Goal: Transaction & Acquisition: Register for event/course

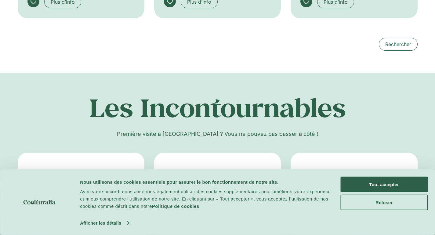
scroll to position [1072, 0]
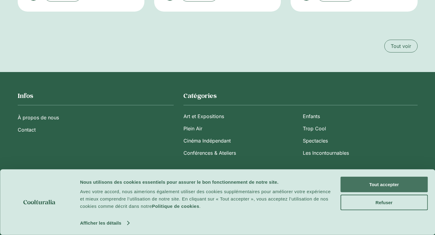
click at [381, 184] on button "Tout accepter" at bounding box center [384, 185] width 87 height 16
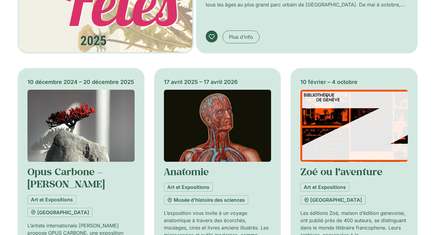
scroll to position [268, 0]
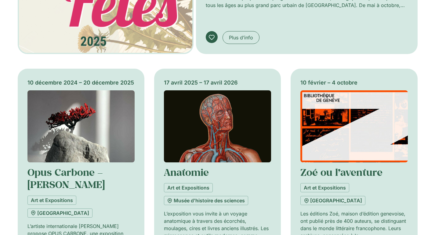
click at [201, 139] on img "Onglets. Ouvrez des éléments avec Entrer ou Espace, fermez-les avec Echape et n…" at bounding box center [217, 126] width 107 height 72
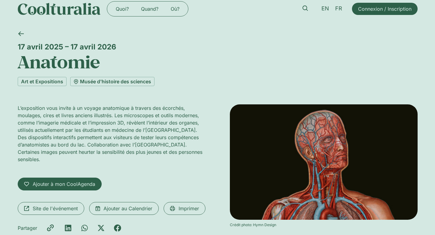
scroll to position [9, 0]
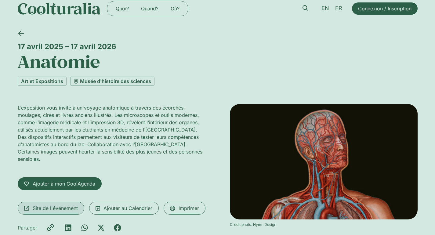
click at [62, 208] on span "Site de l'événement" at bounding box center [55, 208] width 45 height 7
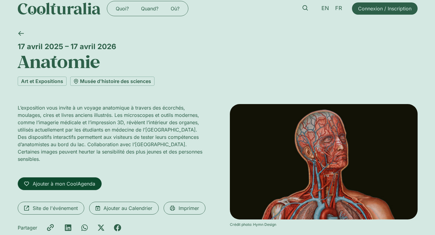
click at [56, 178] on link "Ajouter à mon CoolAgenda" at bounding box center [60, 183] width 84 height 13
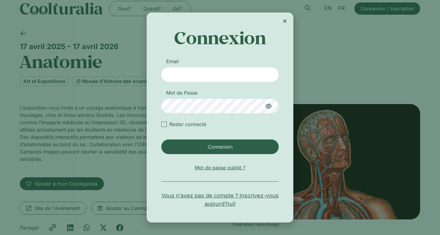
click at [283, 20] on icon "Close" at bounding box center [284, 21] width 5 height 5
